Goal: Task Accomplishment & Management: Manage account settings

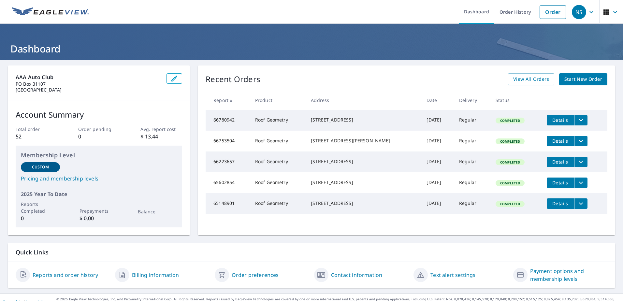
click at [571, 76] on span "Start New Order" at bounding box center [583, 79] width 38 height 8
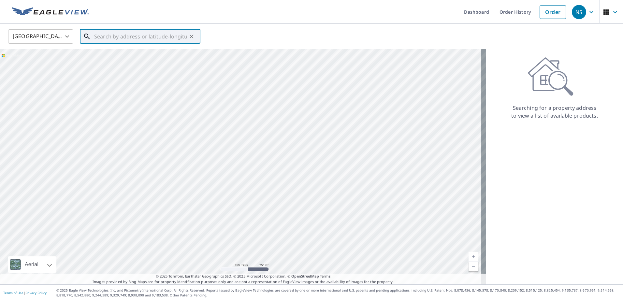
click at [118, 36] on input "text" at bounding box center [140, 36] width 93 height 18
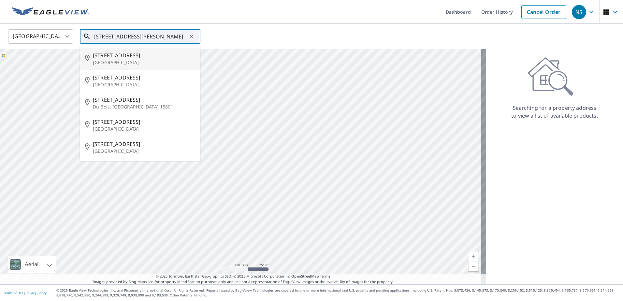
click at [103, 59] on p "[GEOGRAPHIC_DATA]" at bounding box center [144, 62] width 102 height 7
type input "[STREET_ADDRESS][PERSON_NAME]"
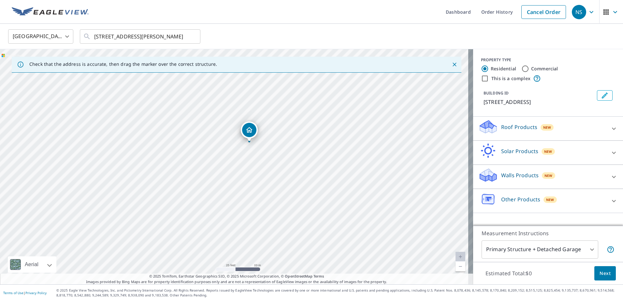
drag, startPoint x: 211, startPoint y: 166, endPoint x: 259, endPoint y: 167, distance: 47.9
click at [259, 167] on div "[STREET_ADDRESS][PERSON_NAME]" at bounding box center [236, 166] width 473 height 235
click at [605, 14] on span "button" at bounding box center [611, 12] width 18 height 16
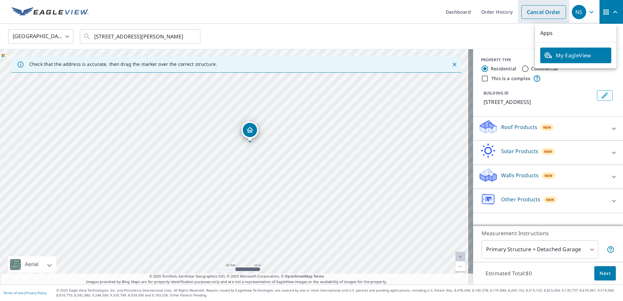
click at [548, 13] on link "Cancel Order" at bounding box center [543, 12] width 45 height 14
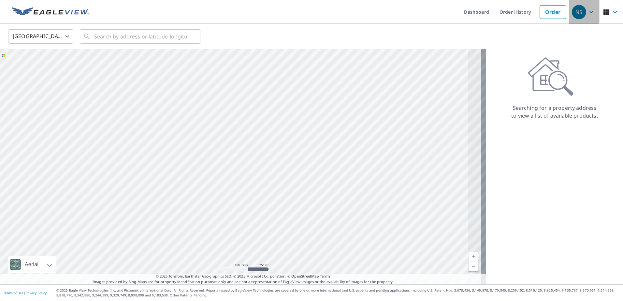
click at [578, 14] on div "NS" at bounding box center [579, 12] width 14 height 14
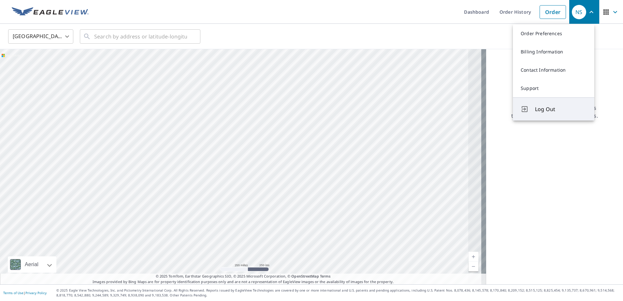
click at [542, 113] on span "Log Out" at bounding box center [560, 109] width 51 height 8
